Goal: Contribute content: Add original content to the website for others to see

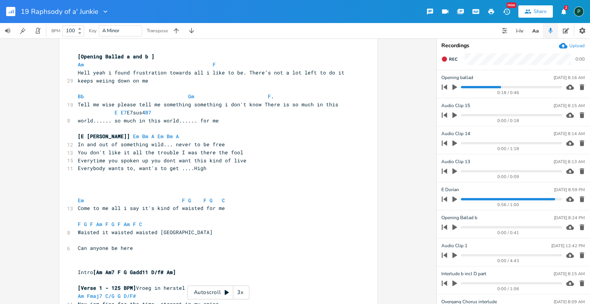
scroll to position [37, 0]
click at [453, 60] on span "Rec" at bounding box center [453, 59] width 8 height 6
click at [453, 60] on span "End" at bounding box center [453, 59] width 9 height 6
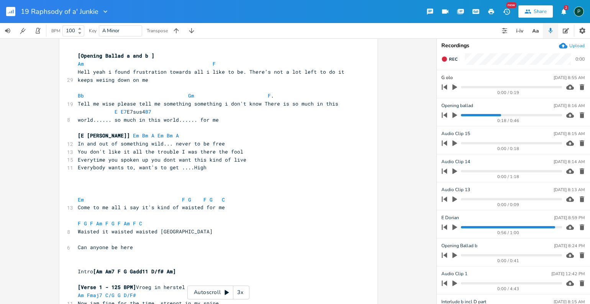
type input "G Solo"
click at [465, 77] on div "G Solo [DATE] 8:55 AM" at bounding box center [513, 77] width 143 height 7
click at [456, 78] on div "G Solo [DATE] 8:55 AM" at bounding box center [513, 77] width 143 height 7
type input "Git Solo"
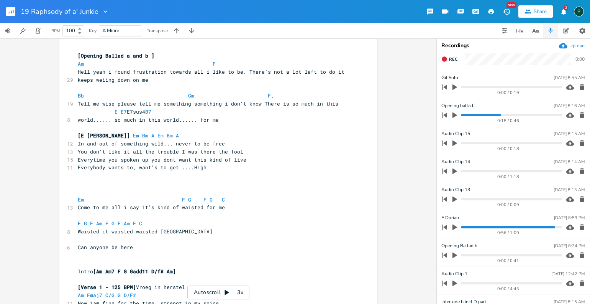
click at [462, 77] on div "Git Solo [DATE] 8:55 AM" at bounding box center [513, 77] width 143 height 7
click at [458, 77] on div "Git Solo [DATE] 8:55 AM" at bounding box center [513, 77] width 143 height 7
type input "Git Solo opening Ballad on Gm"
click at [121, 94] on span at bounding box center [121, 96] width 12 height 8
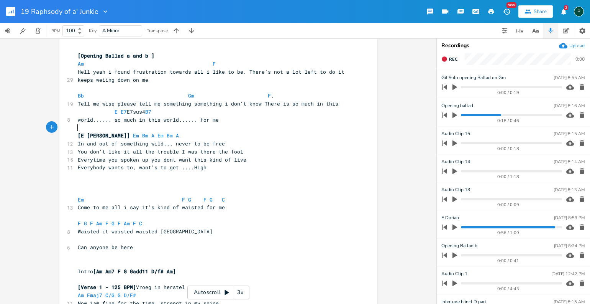
click at [80, 125] on pre "​" at bounding box center [214, 127] width 277 height 8
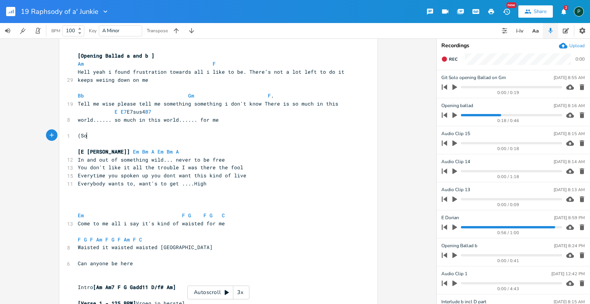
type textarea "(Sol"
type textarea "[solo"
type textarea "]"
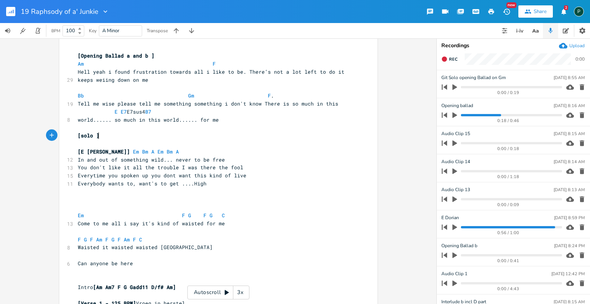
scroll to position [0, 2]
paste textarea
click at [231, 136] on pre "[solo ] F# – C# – B – F# – A – G – F# – G" at bounding box center [214, 135] width 277 height 8
click at [258, 141] on pre "​" at bounding box center [214, 144] width 277 height 8
click at [92, 136] on span "[solo ]" at bounding box center [88, 135] width 21 height 7
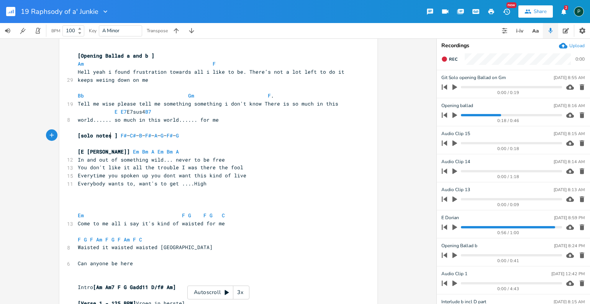
scroll to position [0, 13]
type textarea "notes opening"
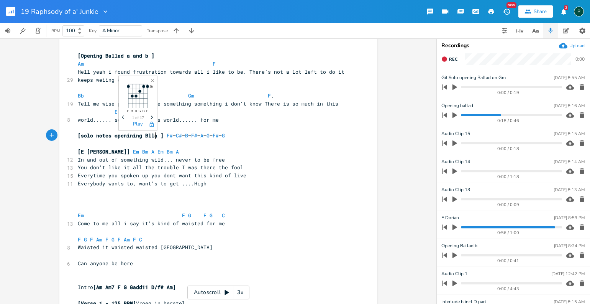
type textarea "ning Bllad"
type textarea "a"
click at [265, 124] on pre "​" at bounding box center [214, 127] width 277 height 8
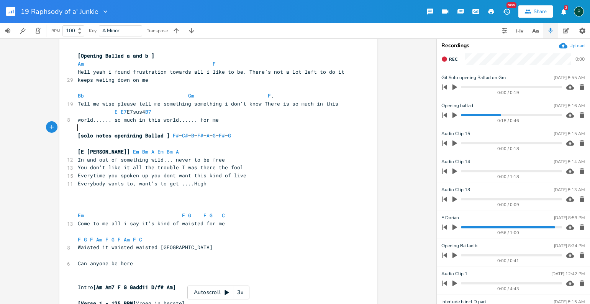
click at [153, 143] on pre "​" at bounding box center [214, 144] width 277 height 8
click at [447, 57] on icon "button" at bounding box center [445, 59] width 6 height 6
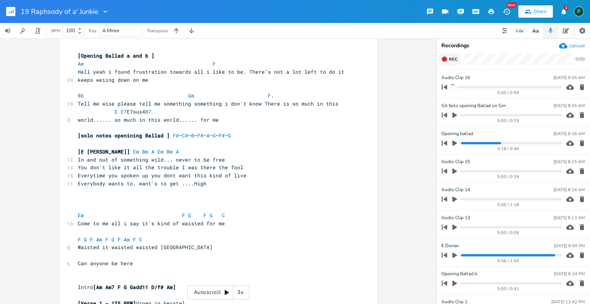
click at [449, 59] on button "Rec" at bounding box center [449, 59] width 22 height 12
click at [449, 59] on button "End" at bounding box center [449, 59] width 23 height 12
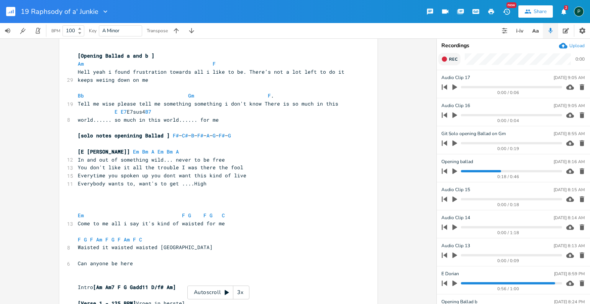
click at [449, 59] on button "Rec" at bounding box center [449, 59] width 22 height 12
click at [449, 59] on button "End" at bounding box center [449, 59] width 23 height 12
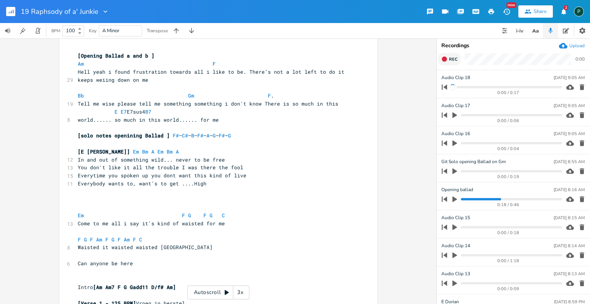
click at [451, 61] on span "Rec" at bounding box center [453, 59] width 8 height 6
click at [451, 61] on span "End" at bounding box center [453, 59] width 9 height 6
click at [449, 61] on span "Rec" at bounding box center [453, 59] width 8 height 6
click at [449, 61] on span "End" at bounding box center [453, 59] width 9 height 6
type input "B"
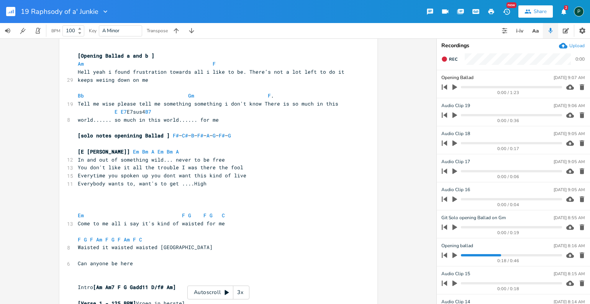
type input "Opening Ballad"
click at [135, 119] on span "world...... so much in this world...... for me" at bounding box center [148, 119] width 141 height 7
click at [116, 112] on span "E E7 E7sus4 B7" at bounding box center [142, 111] width 129 height 7
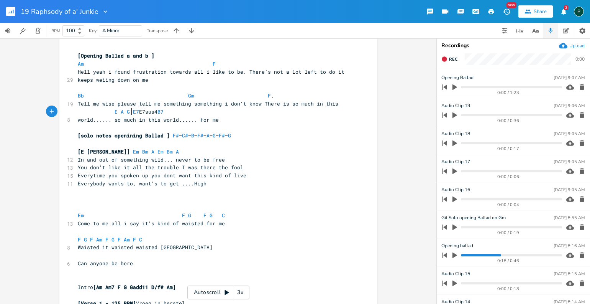
type textarea "A G"
click at [474, 77] on div "Opening Ballad [DATE] 9:07 AM" at bounding box center [513, 77] width 143 height 7
type input "Opening Ballad b"
click at [376, 144] on div "A G xxxxxxxxxx [Raphsody of a' Junkie] Misschien naar Bbm beter voor mijn stem …" at bounding box center [218, 170] width 437 height 265
click at [457, 254] on icon "button" at bounding box center [455, 255] width 5 height 6
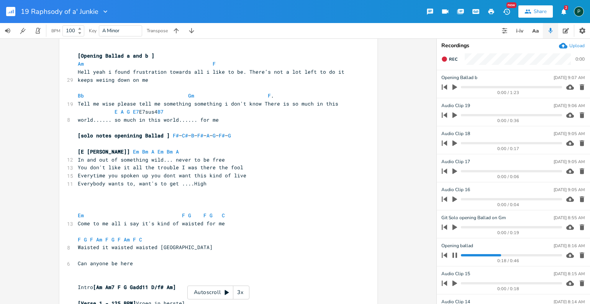
click at [464, 254] on progress at bounding box center [511, 255] width 101 height 2
click at [455, 254] on icon "button" at bounding box center [455, 255] width 6 height 6
click at [578, 199] on icon "button" at bounding box center [582, 199] width 8 height 8
click at [578, 167] on icon "button" at bounding box center [582, 171] width 8 height 8
click at [580, 144] on icon "button" at bounding box center [582, 143] width 5 height 6
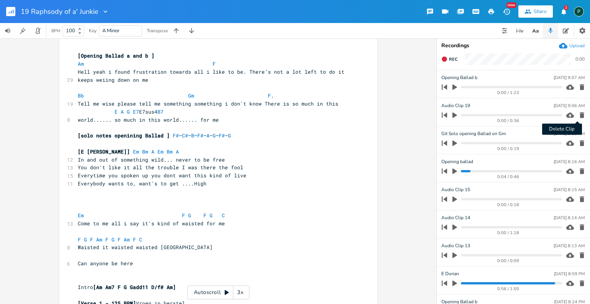
click at [580, 116] on icon "button" at bounding box center [582, 115] width 5 height 6
